Goal: Register for event/course

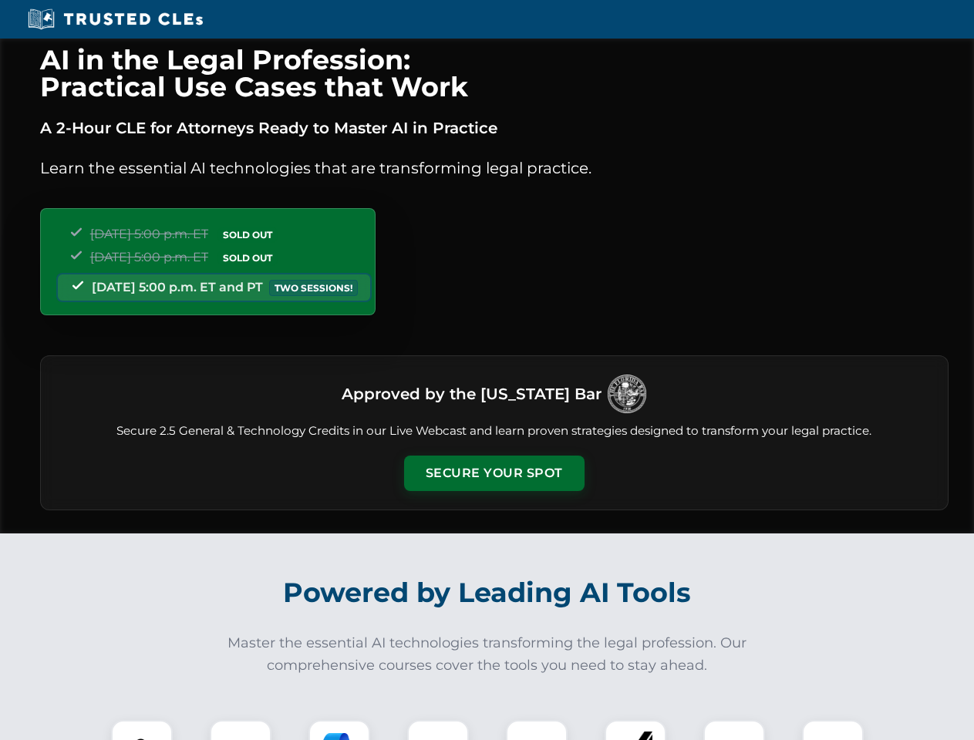
click at [493, 473] on button "Secure Your Spot" at bounding box center [494, 473] width 180 height 35
click at [142, 730] on img at bounding box center [141, 751] width 45 height 45
click at [241, 730] on div at bounding box center [241, 751] width 62 height 62
click at [339, 730] on div at bounding box center [339, 751] width 62 height 62
click at [438, 730] on img at bounding box center [437, 750] width 43 height 43
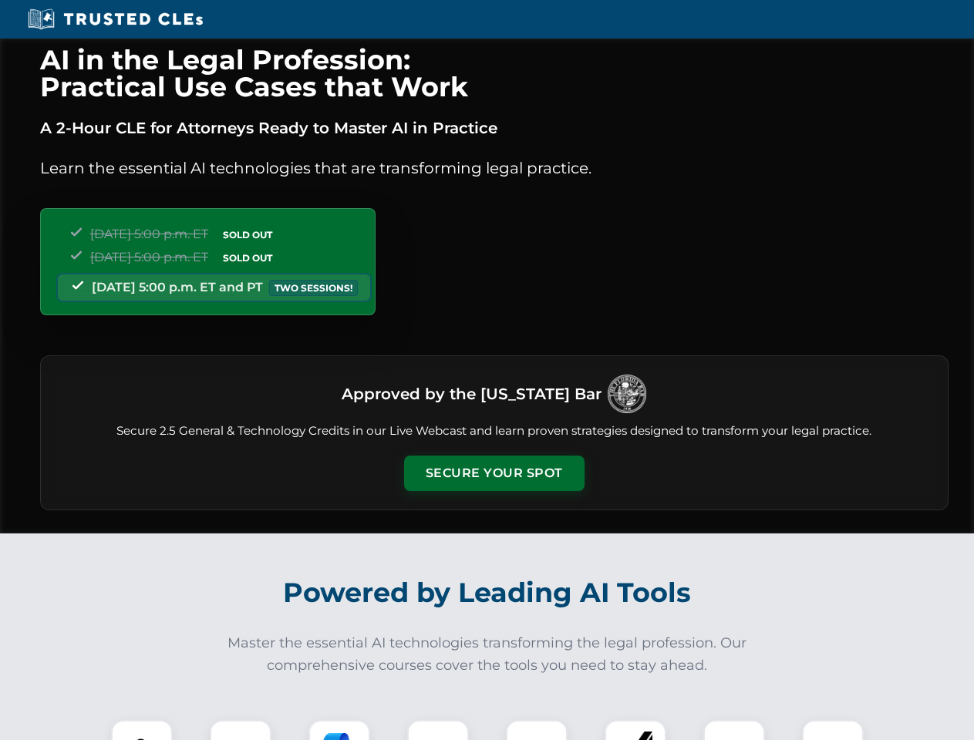
click at [537, 730] on div at bounding box center [537, 751] width 62 height 62
click at [635, 730] on div at bounding box center [635, 751] width 62 height 62
click at [734, 730] on img at bounding box center [733, 750] width 43 height 43
click at [833, 730] on img at bounding box center [832, 750] width 43 height 43
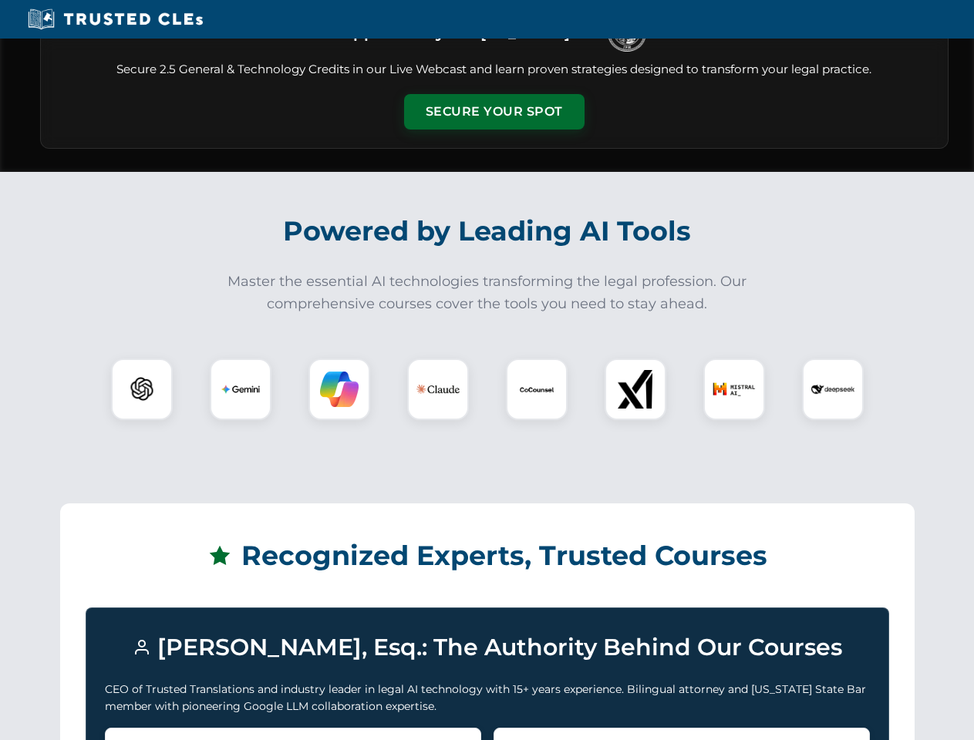
scroll to position [1337, 0]
